Goal: Information Seeking & Learning: Stay updated

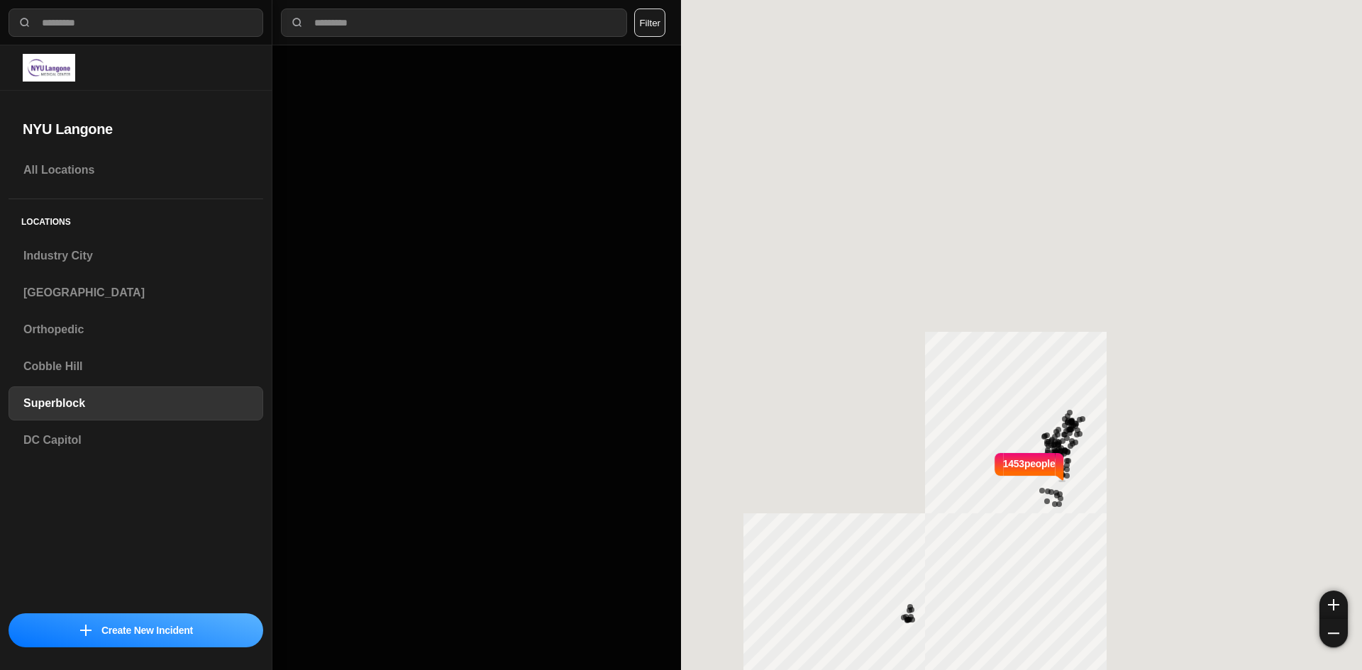
select select "*"
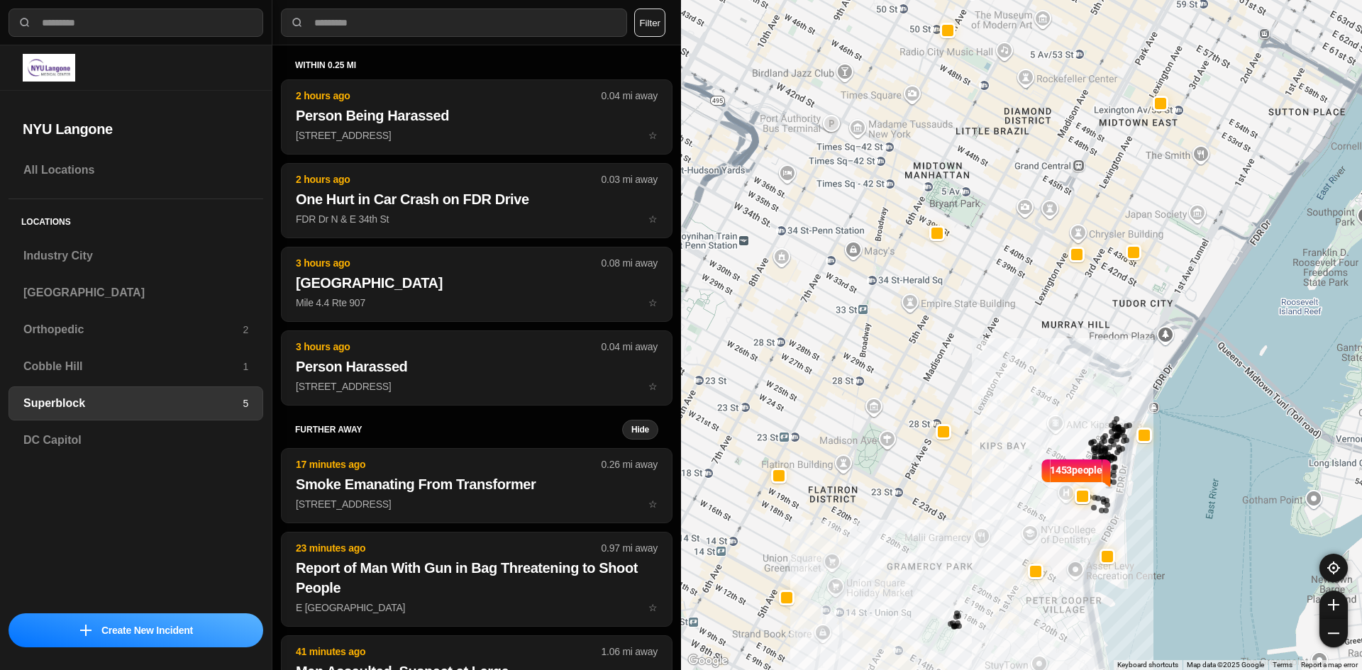
drag, startPoint x: 888, startPoint y: 360, endPoint x: 915, endPoint y: 363, distance: 26.5
click at [915, 363] on div "1453 people" at bounding box center [1021, 335] width 681 height 670
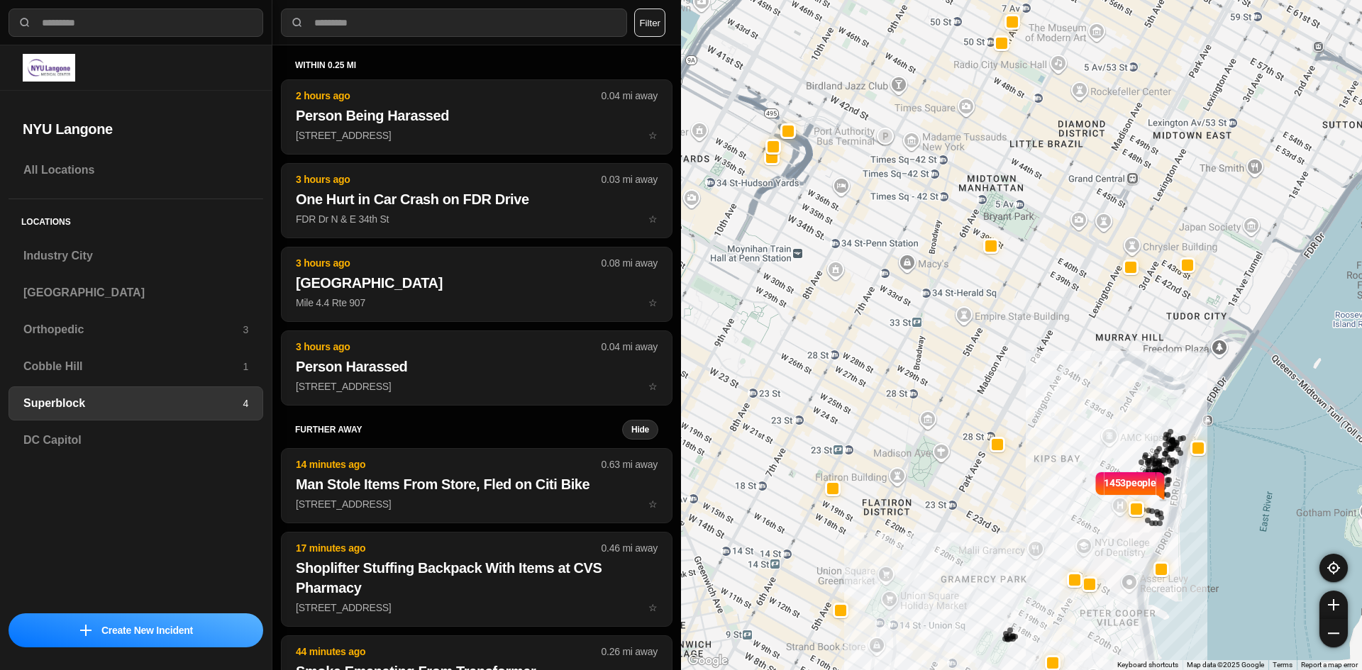
drag, startPoint x: 949, startPoint y: 406, endPoint x: 1005, endPoint y: 420, distance: 57.8
click at [1005, 420] on div "1453 people" at bounding box center [1021, 335] width 681 height 670
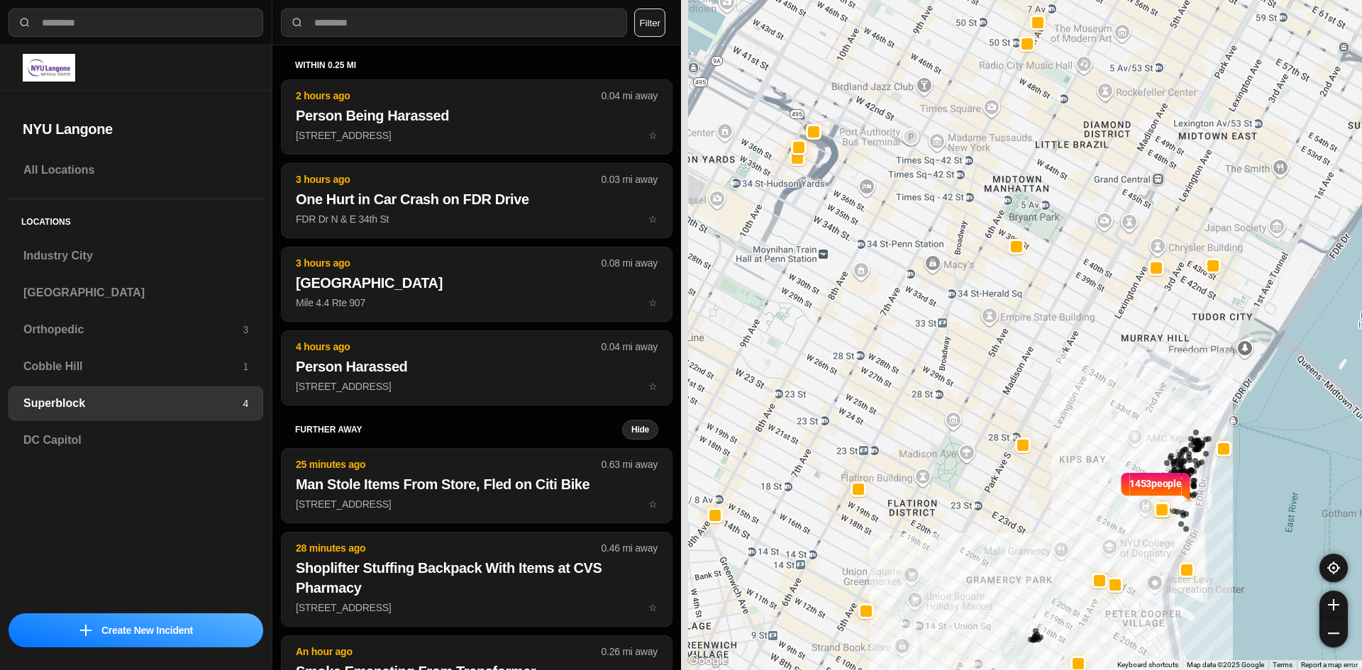
drag, startPoint x: 934, startPoint y: 312, endPoint x: 966, endPoint y: 314, distance: 32.7
click at [966, 314] on div "1453 people" at bounding box center [1021, 335] width 681 height 670
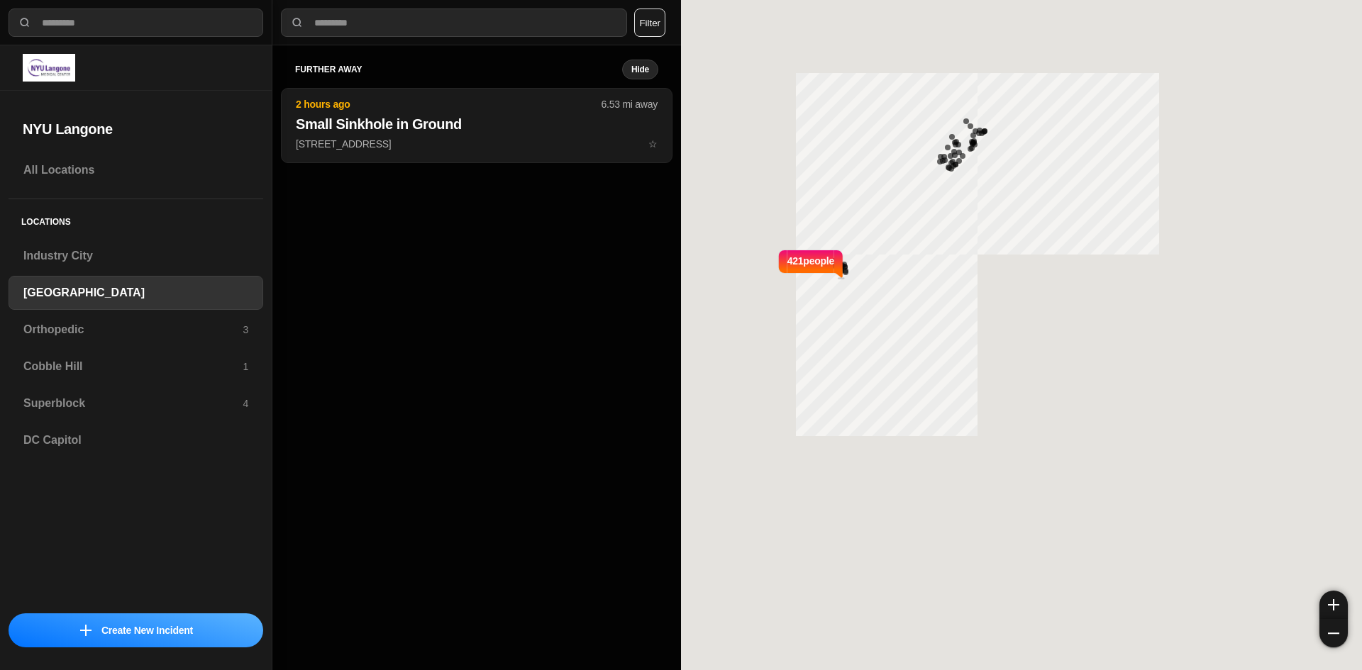
select select "*"
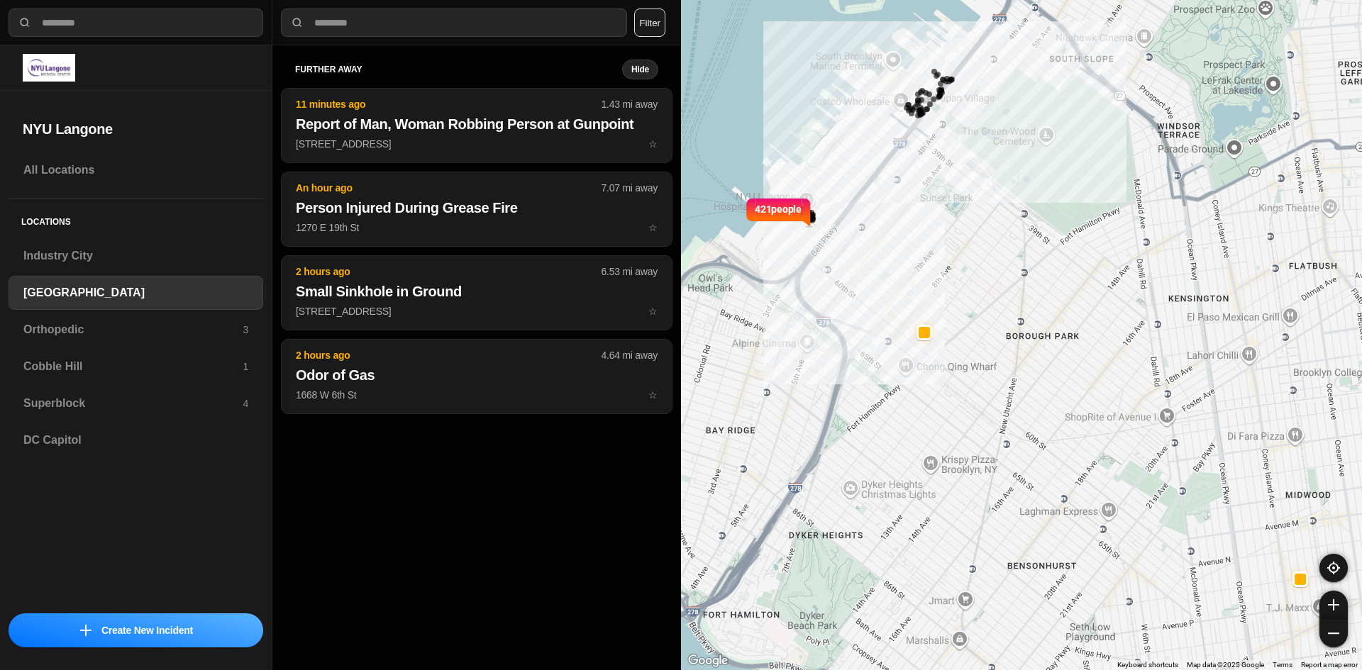
drag, startPoint x: 871, startPoint y: 448, endPoint x: 836, endPoint y: 394, distance: 63.6
click at [836, 394] on div "421 people" at bounding box center [1021, 335] width 681 height 670
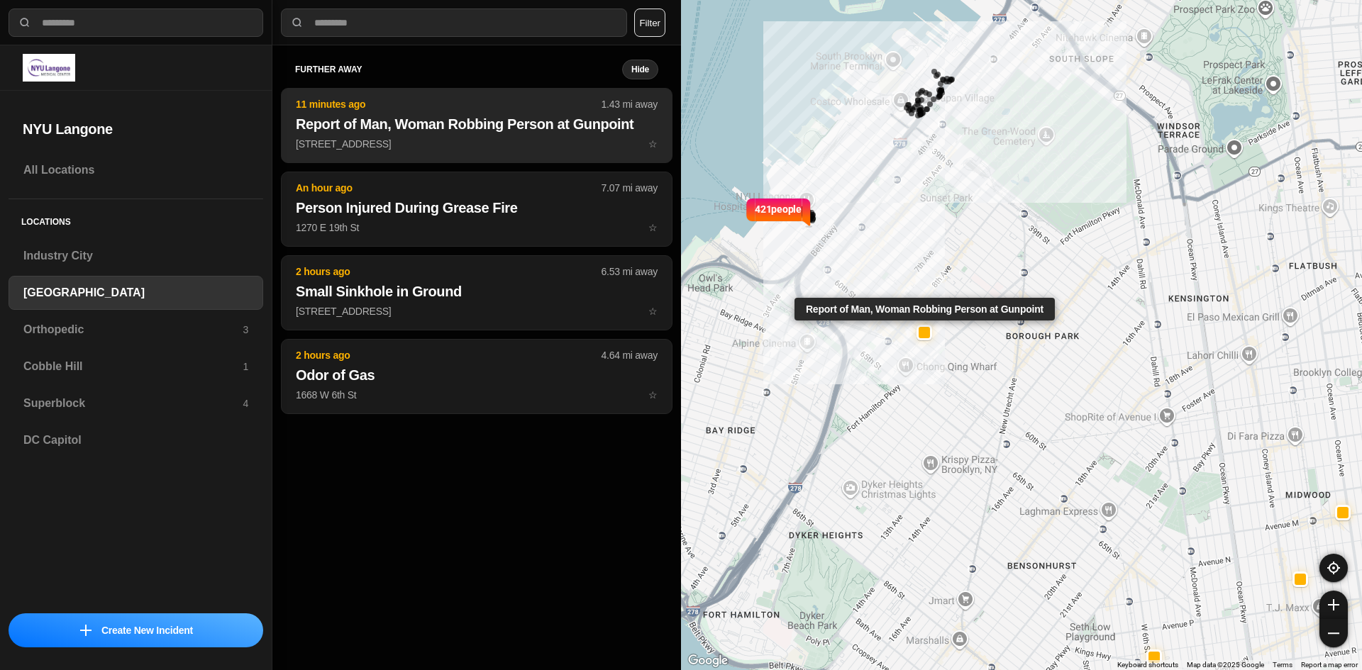
click at [412, 132] on h2 "Report of Man, Woman Robbing Person at Gunpoint" at bounding box center [477, 124] width 362 height 20
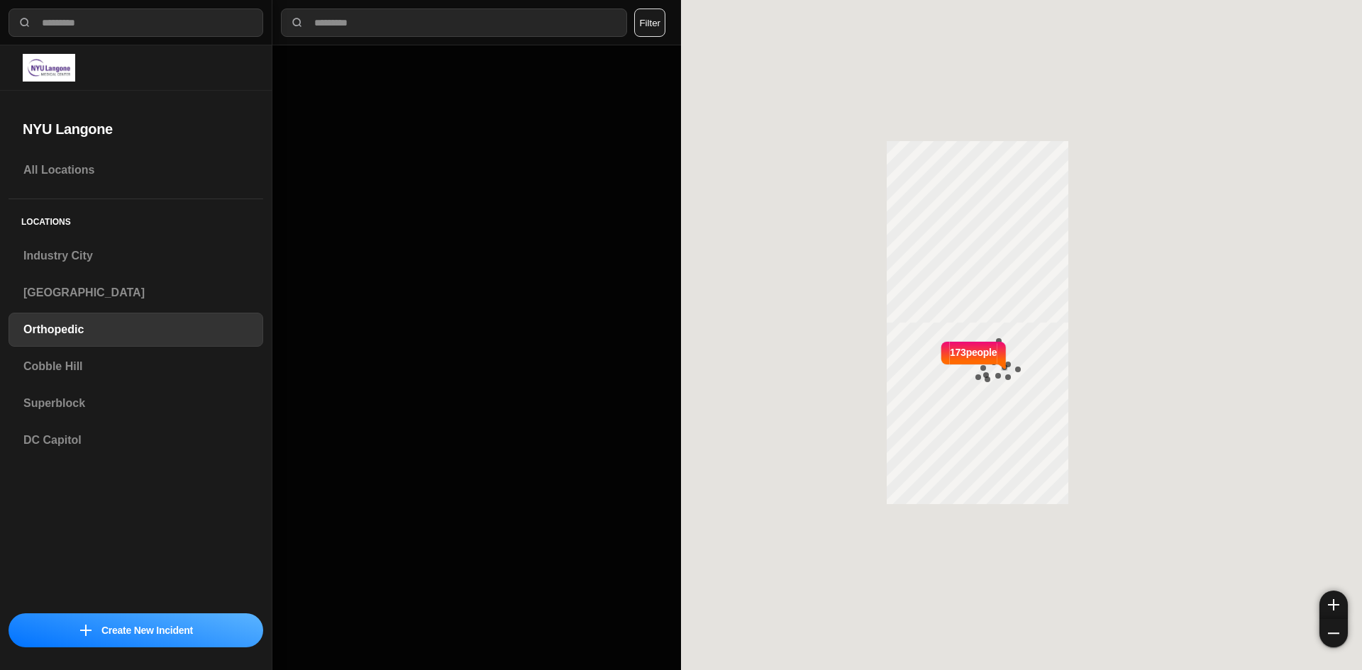
select select "*"
